Goal: Task Accomplishment & Management: Complete application form

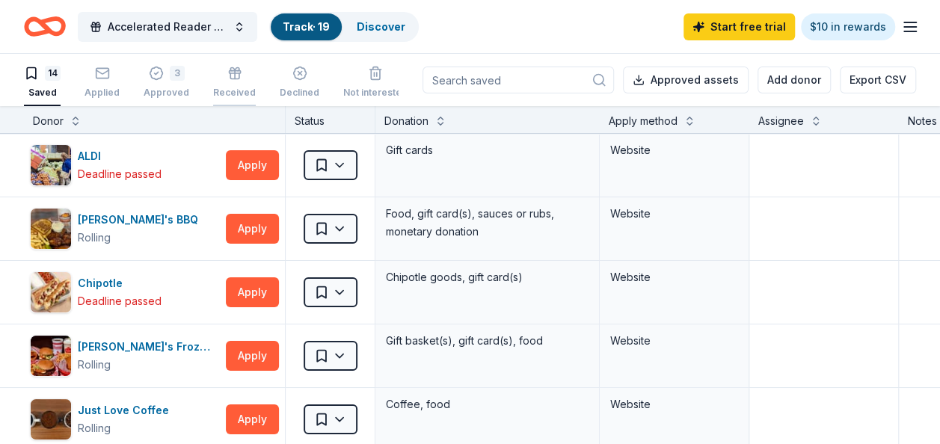
click at [232, 95] on div "Received" at bounding box center [234, 93] width 43 height 12
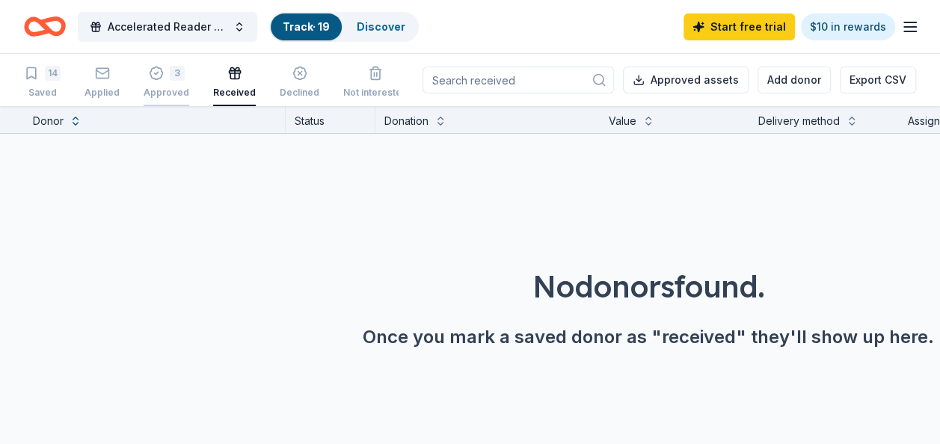
click at [161, 89] on div "Approved" at bounding box center [167, 93] width 46 height 12
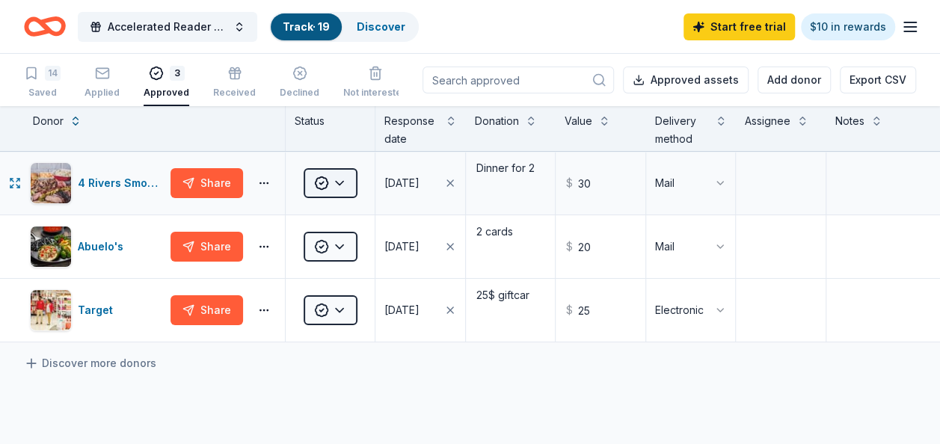
click at [347, 184] on html "Accelerated Reader Level Up Events Track · 19 Discover Start free trial $10 in …" at bounding box center [470, 222] width 940 height 444
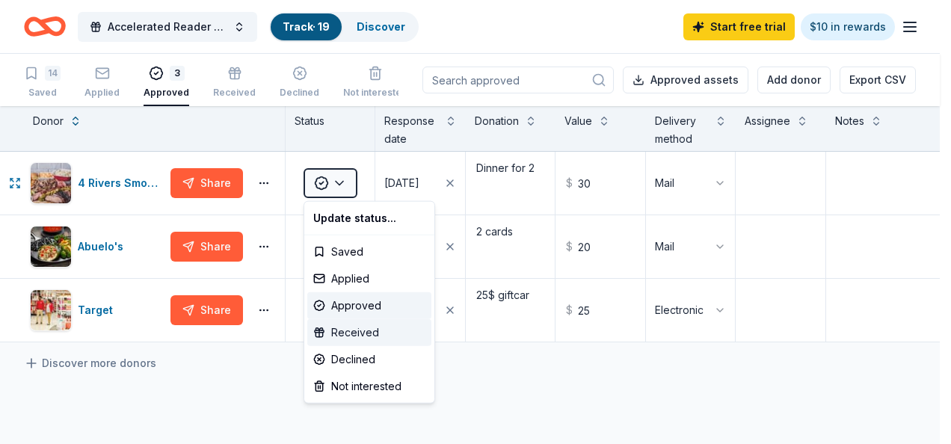
click at [361, 341] on div "Received" at bounding box center [369, 332] width 124 height 27
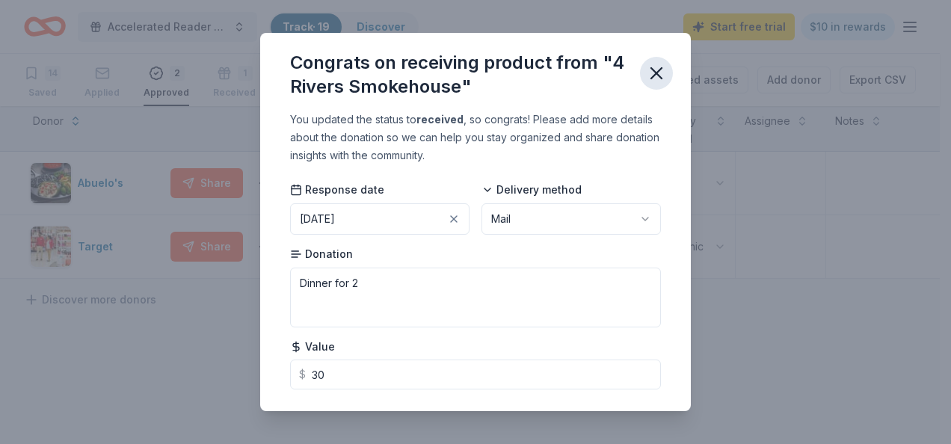
click at [657, 79] on icon "button" at bounding box center [656, 73] width 21 height 21
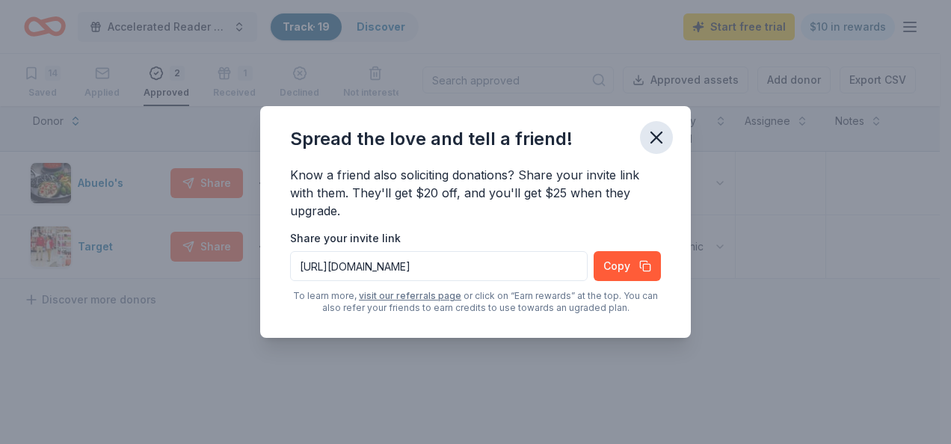
click at [661, 138] on icon "button" at bounding box center [656, 137] width 21 height 21
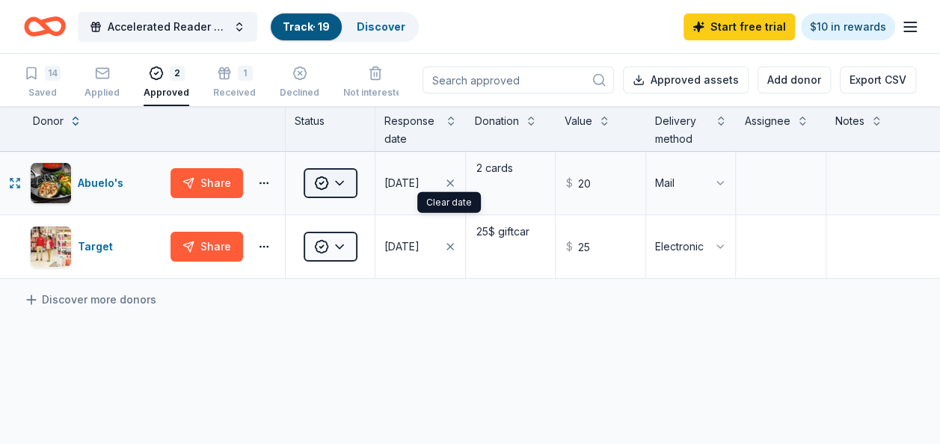
click at [345, 178] on html "Accelerated Reader Level Up Events Track · 19 Discover Start free trial $10 in …" at bounding box center [470, 222] width 940 height 444
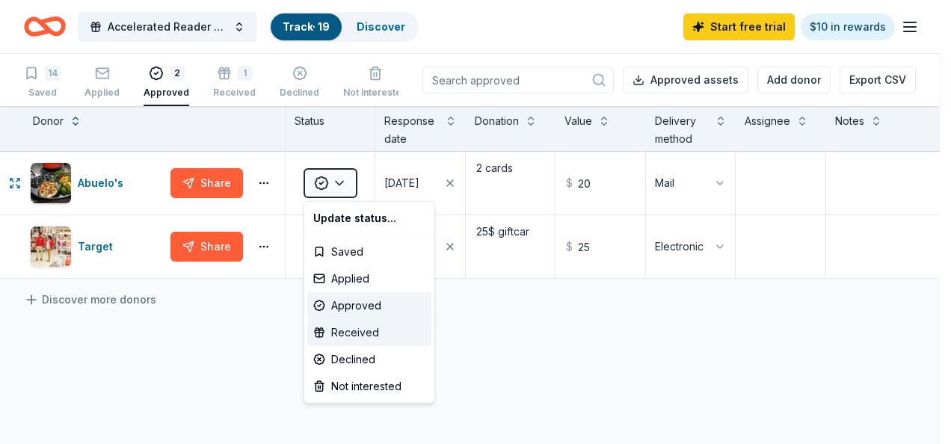
click at [358, 335] on div "Received" at bounding box center [369, 332] width 124 height 27
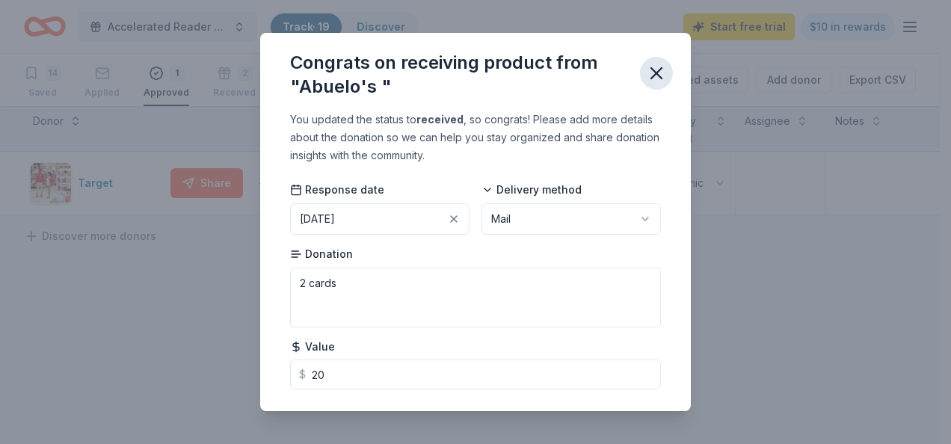
click at [661, 74] on icon "button" at bounding box center [656, 73] width 21 height 21
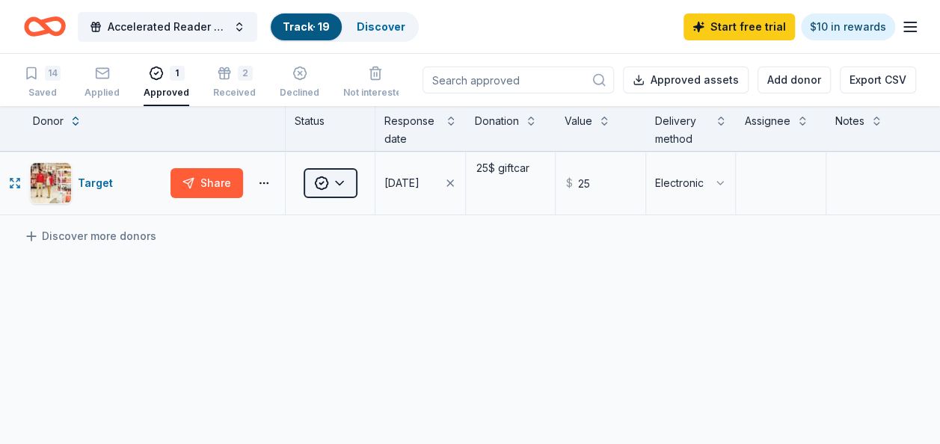
click at [335, 188] on html "Accelerated Reader Level Up Events Track · 19 Discover Start free trial $10 in …" at bounding box center [470, 222] width 940 height 444
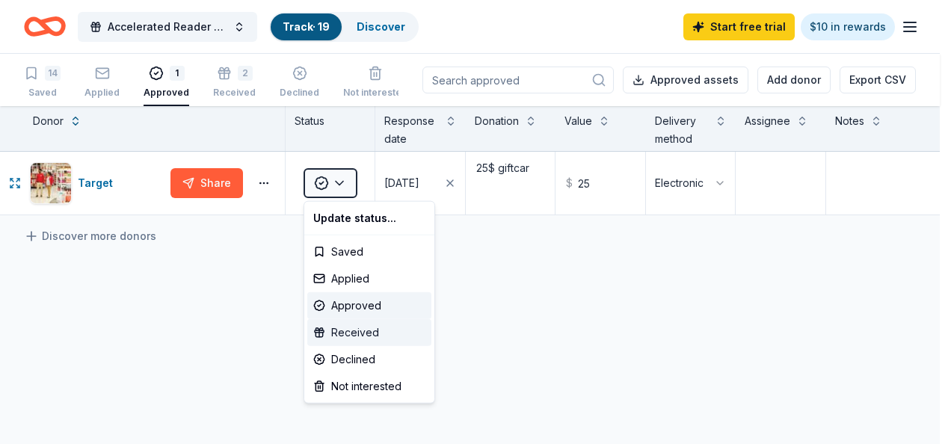
click at [353, 338] on div "Received" at bounding box center [369, 332] width 124 height 27
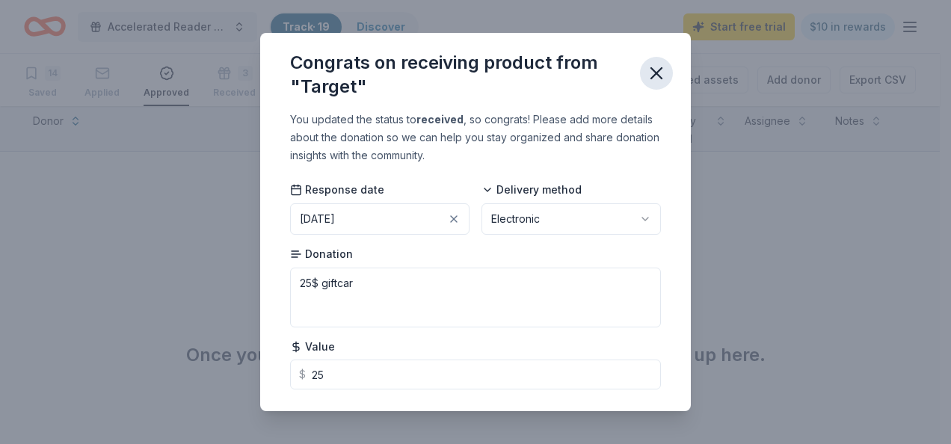
click at [659, 76] on icon "button" at bounding box center [656, 73] width 10 height 10
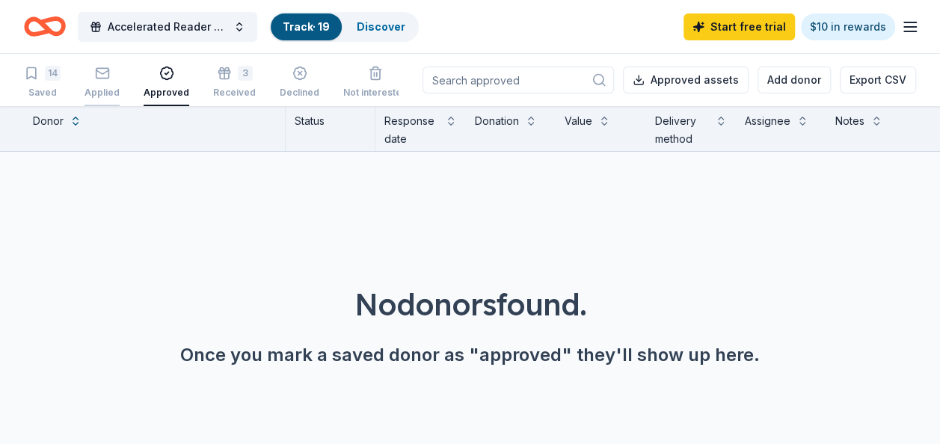
click at [103, 91] on div "Applied" at bounding box center [101, 93] width 35 height 12
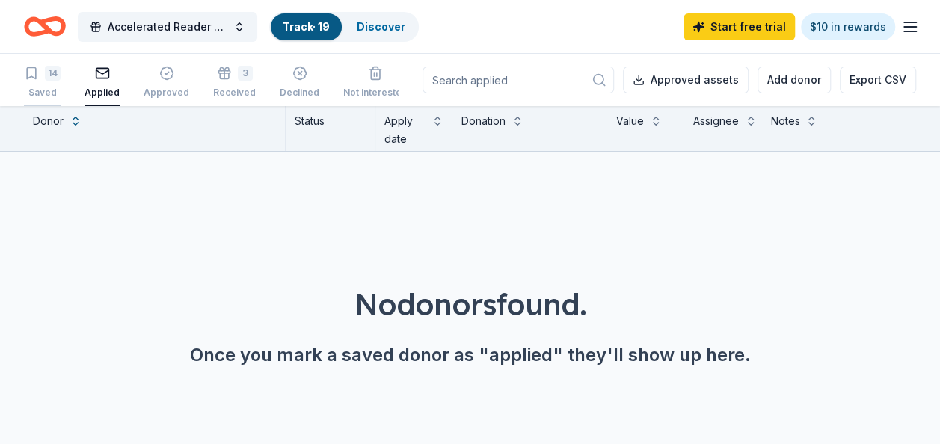
click at [52, 93] on div "Saved" at bounding box center [42, 93] width 37 height 12
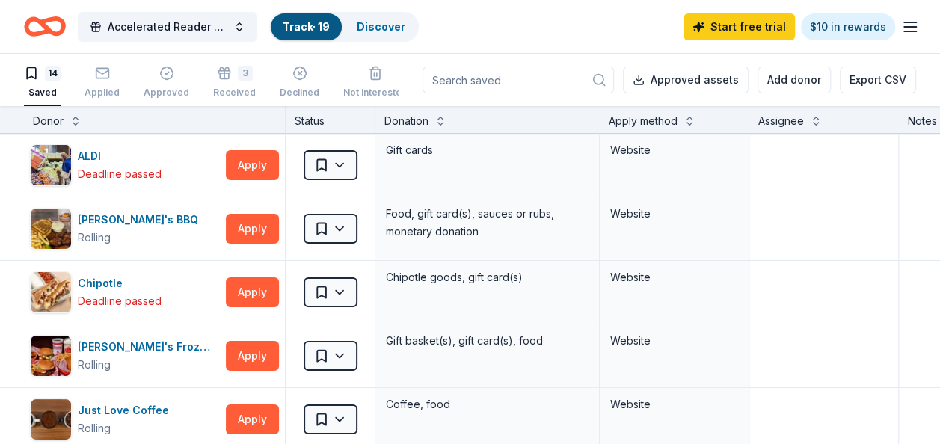
click at [55, 31] on icon "Home" at bounding box center [51, 26] width 23 height 15
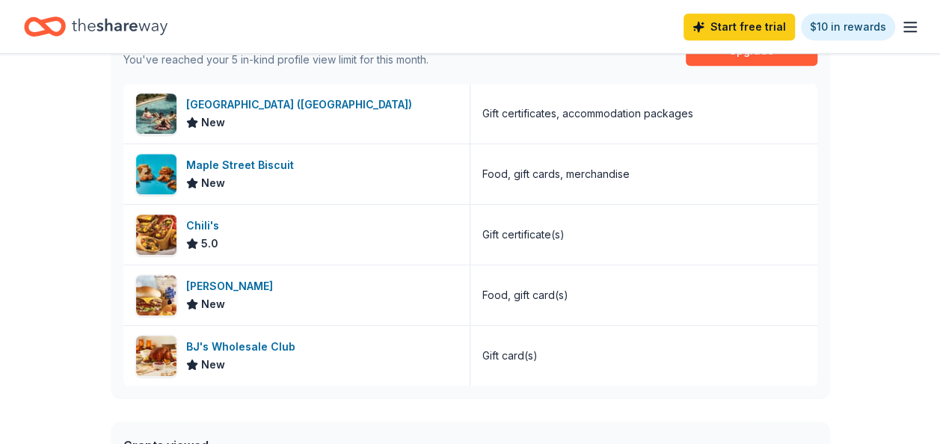
scroll to position [434, 0]
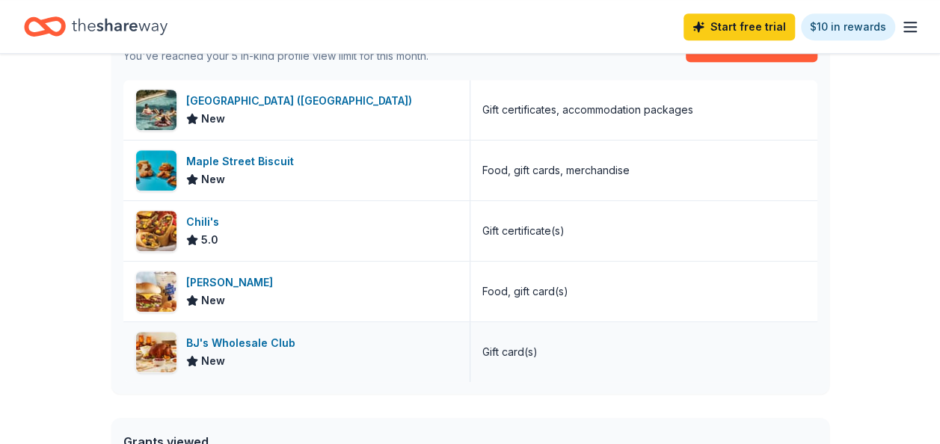
click at [255, 337] on div "BJ's Wholesale Club" at bounding box center [243, 343] width 115 height 18
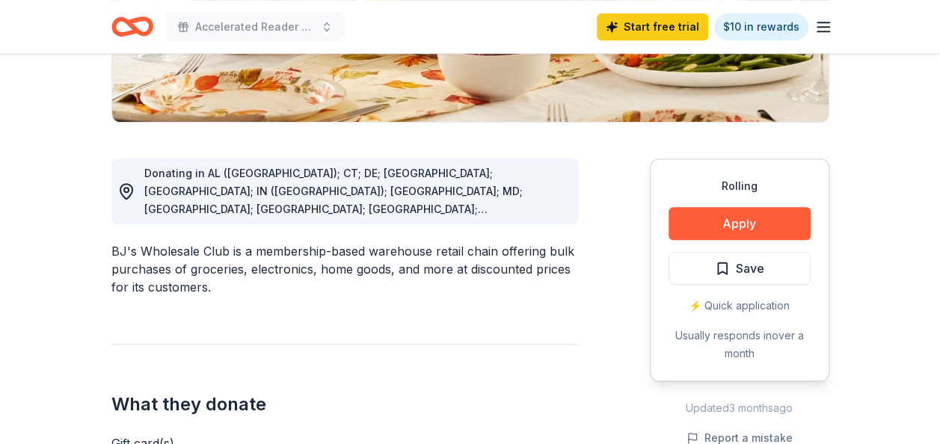
scroll to position [331, 0]
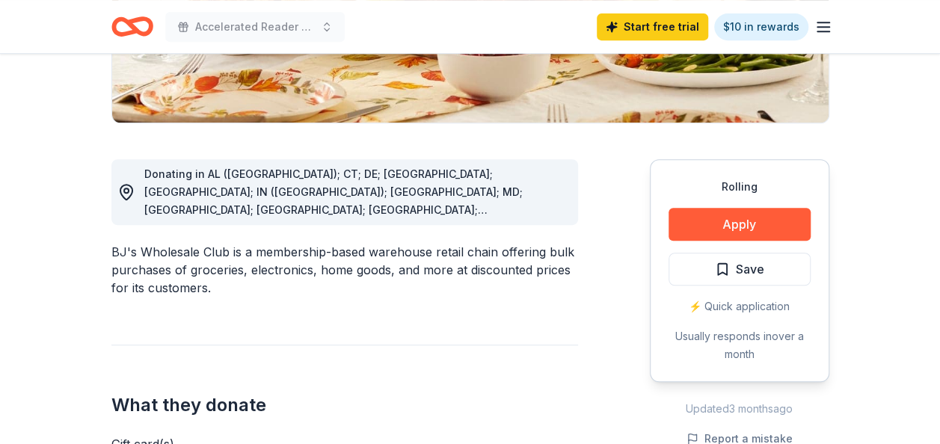
click at [791, 239] on div "Rolling Apply Save ⚡️ Quick application Usually responds in over a month" at bounding box center [739, 270] width 179 height 223
click at [778, 226] on button "Apply" at bounding box center [740, 224] width 142 height 33
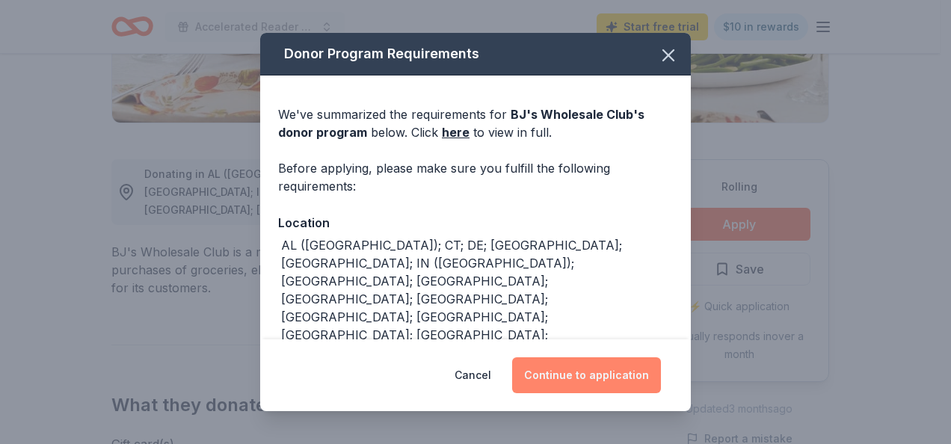
click at [630, 378] on button "Continue to application" at bounding box center [586, 375] width 149 height 36
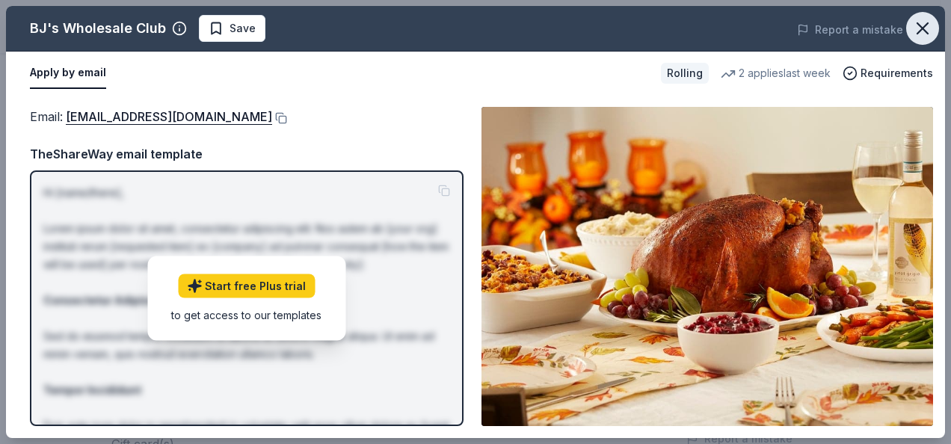
click at [916, 23] on icon "button" at bounding box center [922, 28] width 21 height 21
